Goal: Navigation & Orientation: Find specific page/section

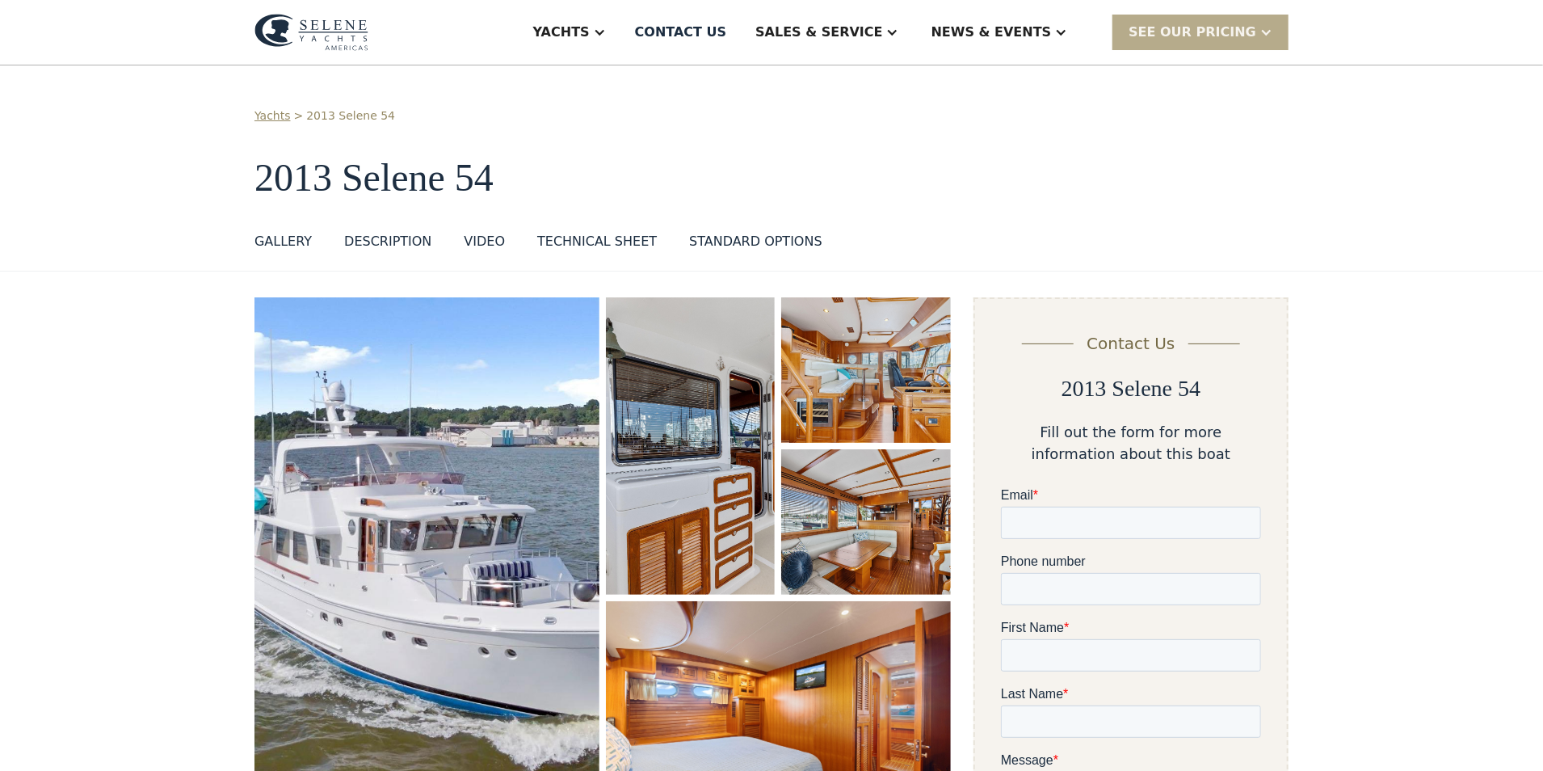
click at [281, 116] on link "Yachts" at bounding box center [272, 115] width 36 height 17
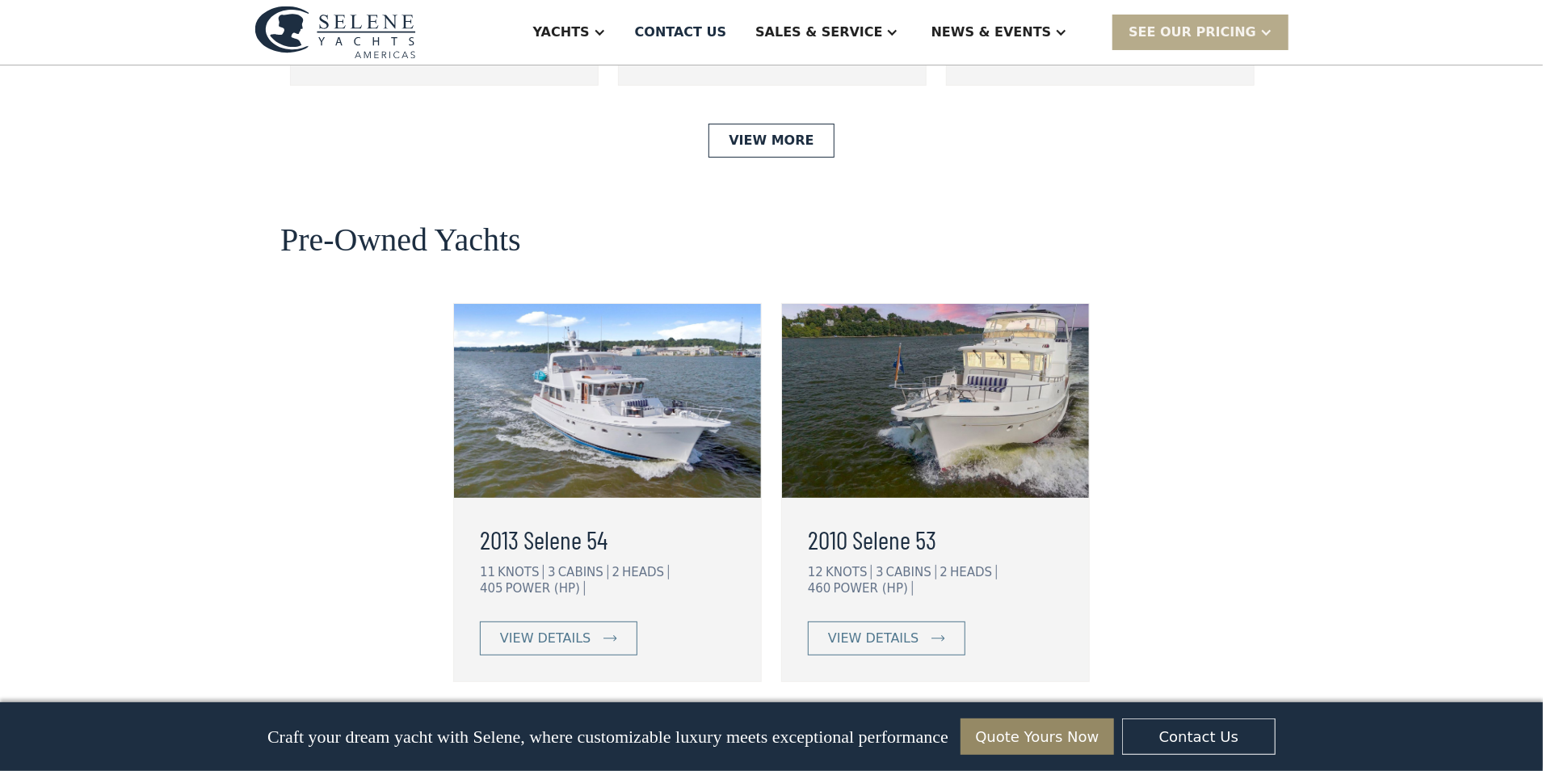
scroll to position [4056, 0]
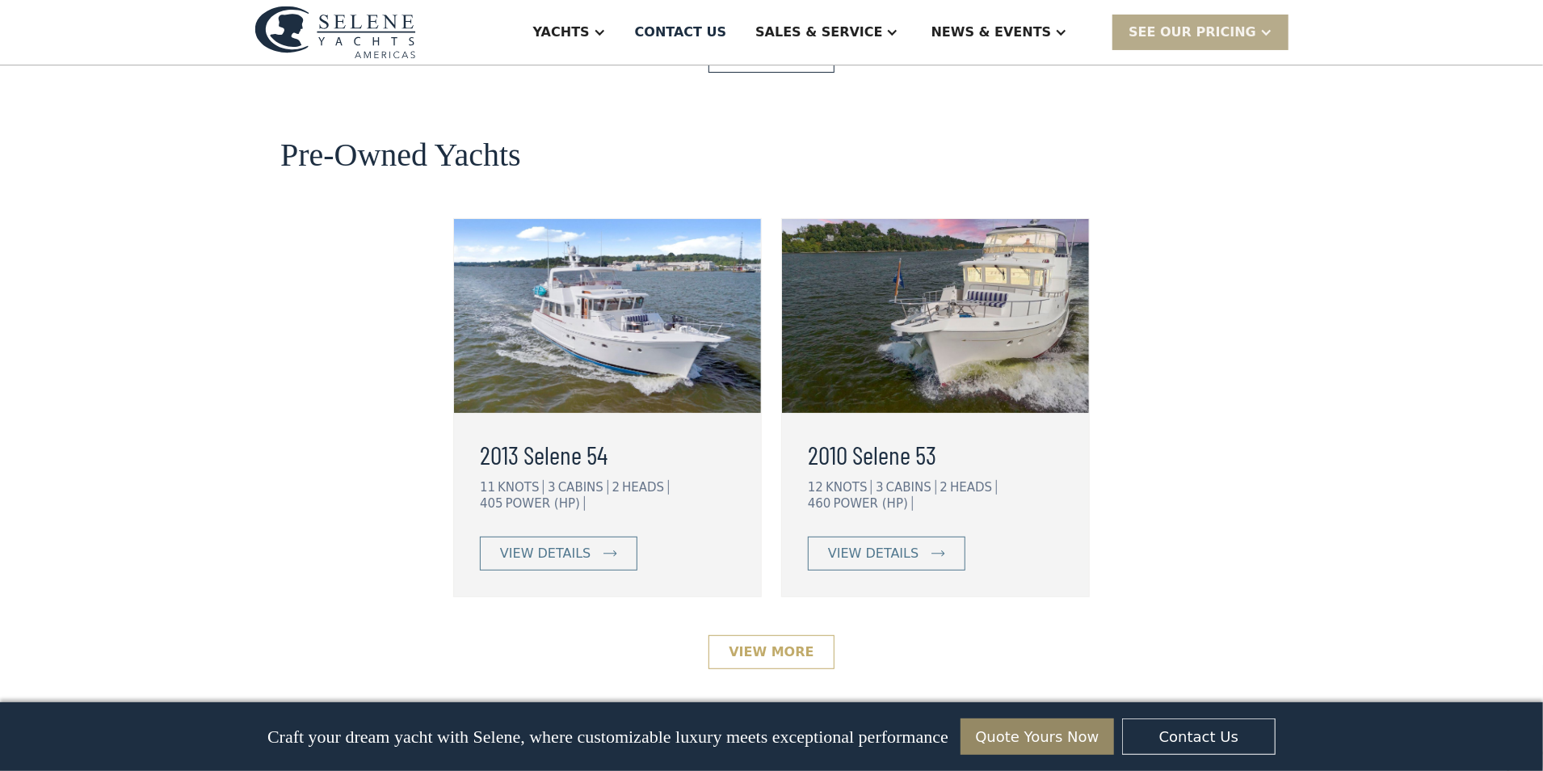
click at [755, 635] on link "View More" at bounding box center [770, 652] width 125 height 34
